Goal: Find specific page/section: Find specific page/section

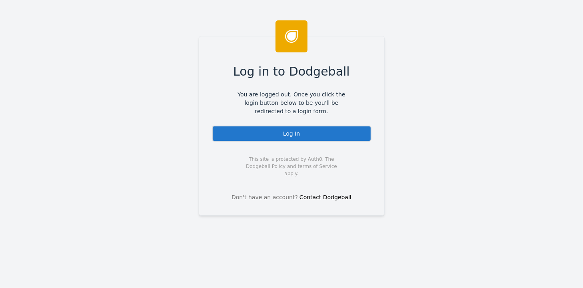
click at [292, 130] on div "Log In" at bounding box center [292, 134] width 160 height 16
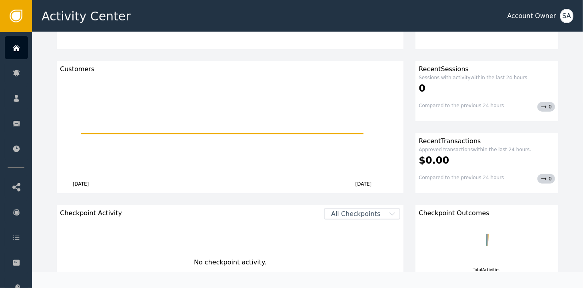
scroll to position [160, 0]
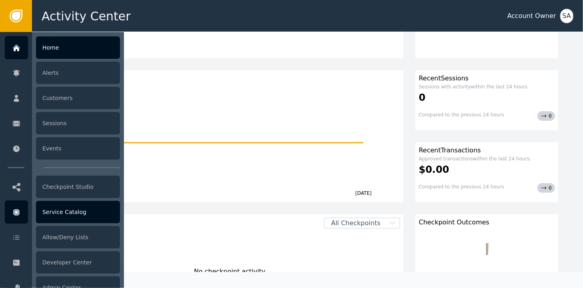
click at [58, 210] on div "Service Catalog" at bounding box center [78, 212] width 84 height 22
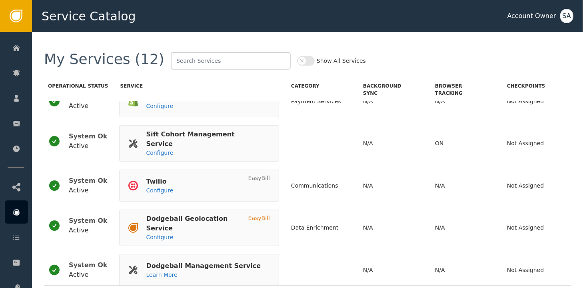
scroll to position [302, 0]
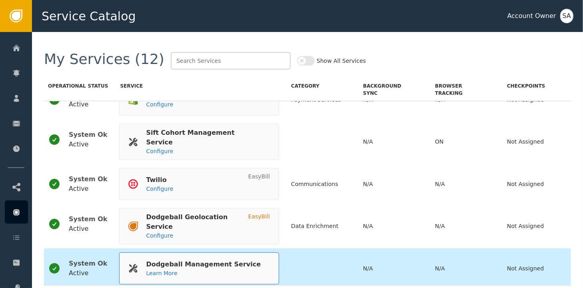
click at [162, 260] on div "Dodgeball Management Service" at bounding box center [203, 265] width 115 height 10
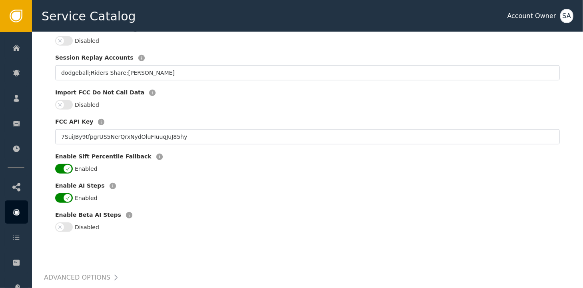
scroll to position [240, 0]
